Goal: Transaction & Acquisition: Purchase product/service

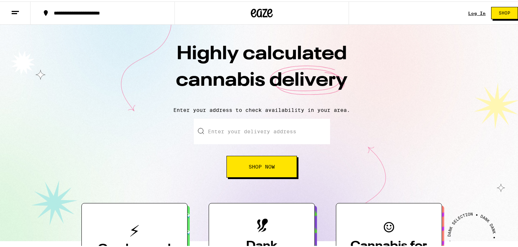
click at [485, 12] on link "Shop" at bounding box center [504, 11] width 38 height 12
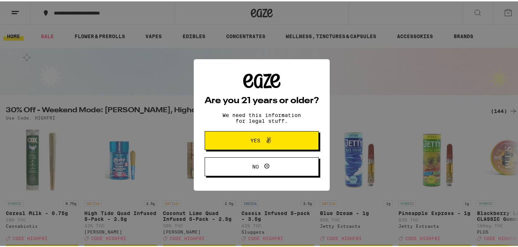
click at [251, 147] on button "Yes" at bounding box center [262, 139] width 114 height 19
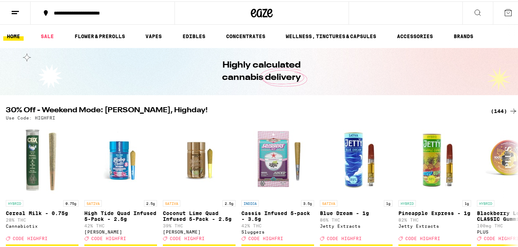
click at [10, 15] on button at bounding box center [15, 11] width 31 height 23
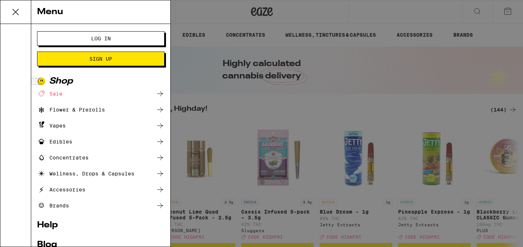
click at [104, 38] on span "Log In" at bounding box center [101, 38] width 20 height 5
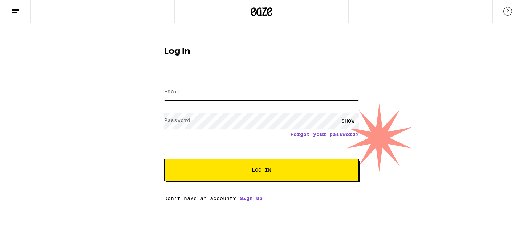
click at [182, 90] on input "Email" at bounding box center [261, 92] width 195 height 16
type input "[EMAIL_ADDRESS][DOMAIN_NAME]"
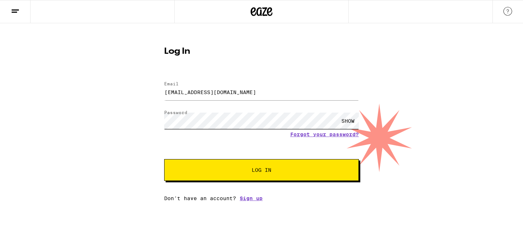
click at [164, 159] on button "Log In" at bounding box center [261, 170] width 195 height 22
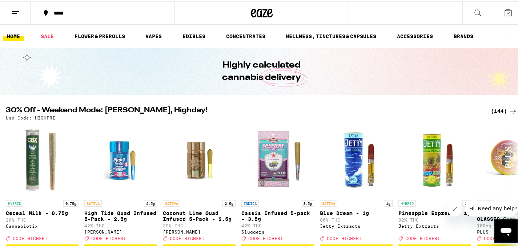
click at [474, 13] on icon at bounding box center [477, 11] width 9 height 9
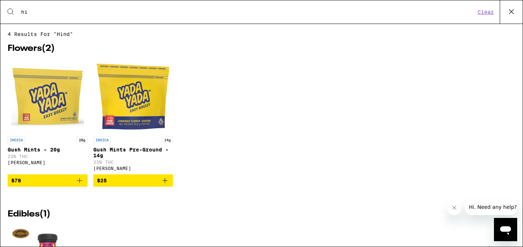
type input "h"
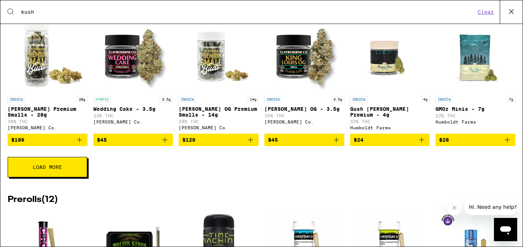
scroll to position [506, 0]
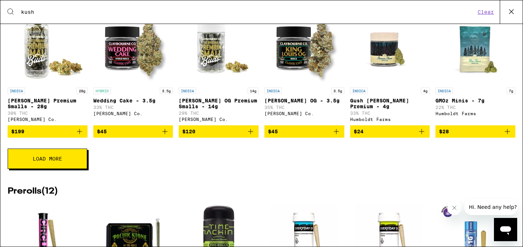
type input "kush"
click at [45, 161] on span "Load More" at bounding box center [47, 158] width 29 height 5
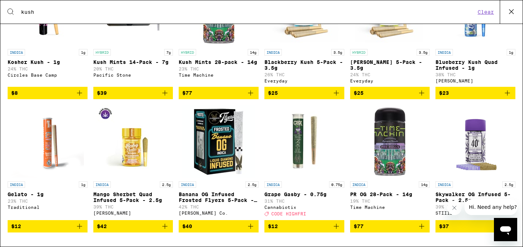
scroll to position [847, 0]
